Goal: Check status

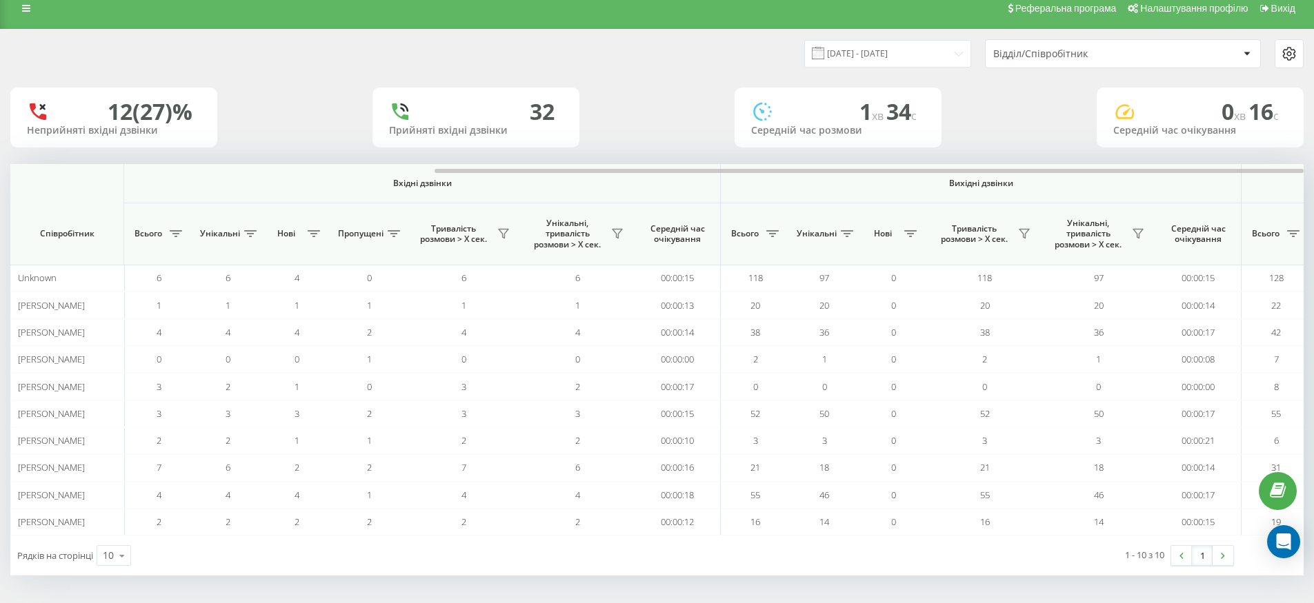
scroll to position [0, 631]
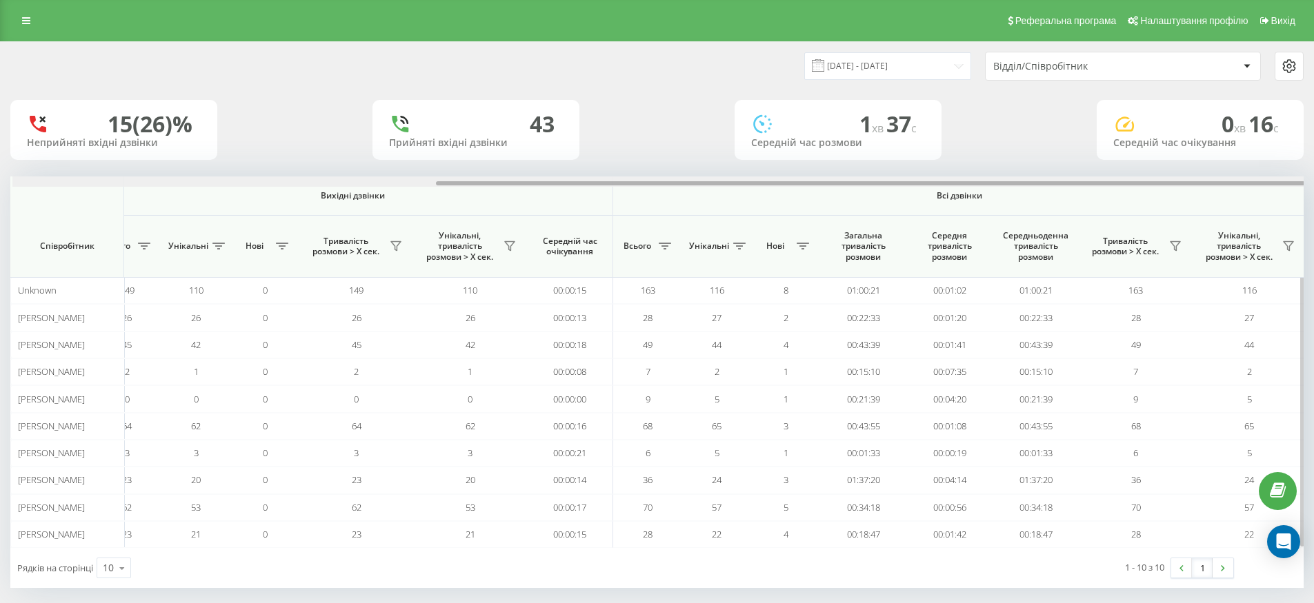
scroll to position [0, 631]
click at [1111, 201] on div "Вхідні дзвінки Вихідні дзвінки Всі дзвінки Співробітник Всього Унікальні Нові П…" at bounding box center [656, 363] width 1293 height 372
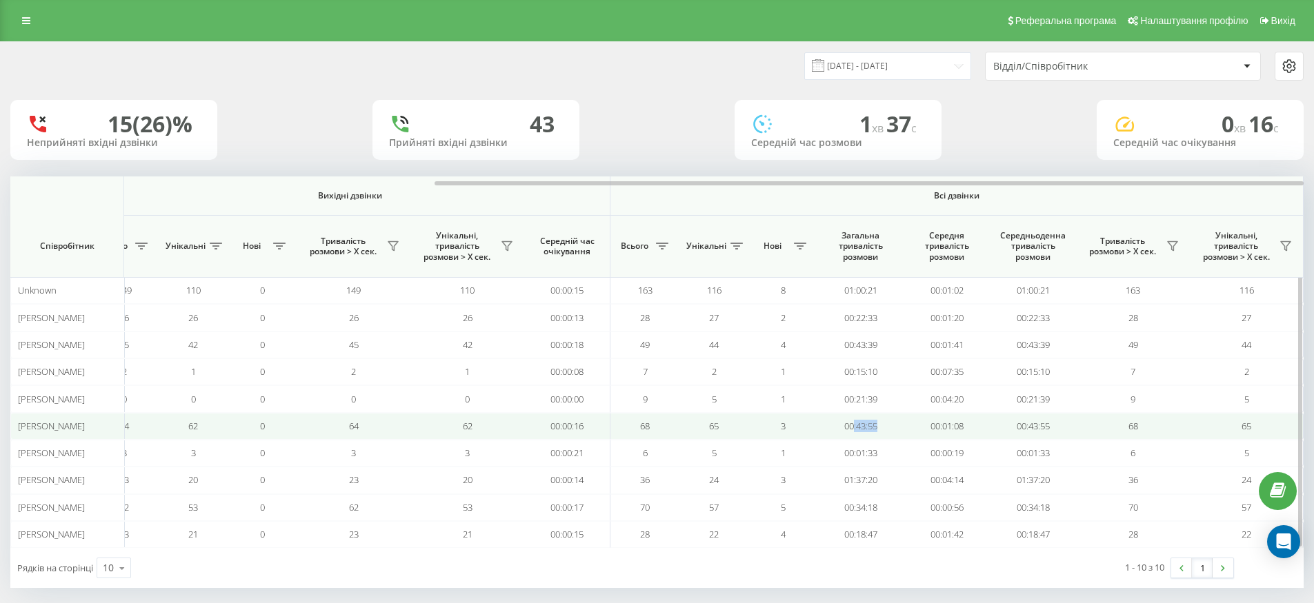
drag, startPoint x: 880, startPoint y: 423, endPoint x: 854, endPoint y: 426, distance: 26.3
click at [854, 426] on td "00:43:55" at bounding box center [860, 426] width 86 height 27
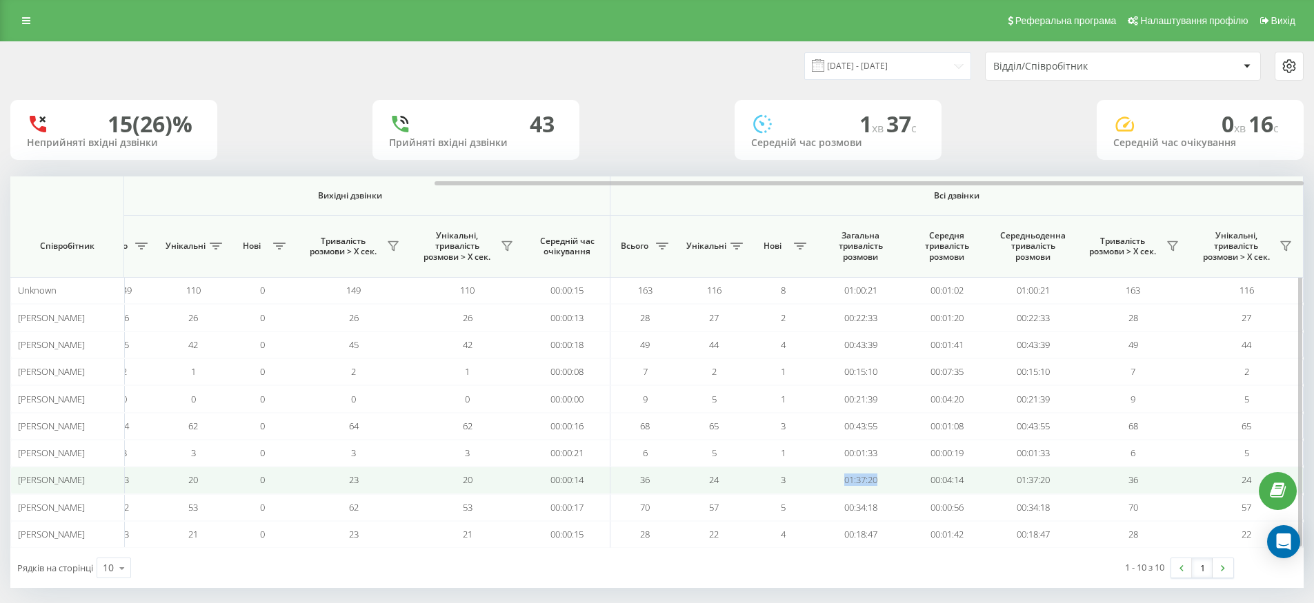
drag, startPoint x: 885, startPoint y: 479, endPoint x: 839, endPoint y: 482, distance: 45.6
click at [839, 482] on td "01:37:20" at bounding box center [860, 480] width 86 height 27
click at [830, 478] on td "01:37:20" at bounding box center [860, 480] width 86 height 27
